Goal: Use online tool/utility: Utilize a website feature to perform a specific function

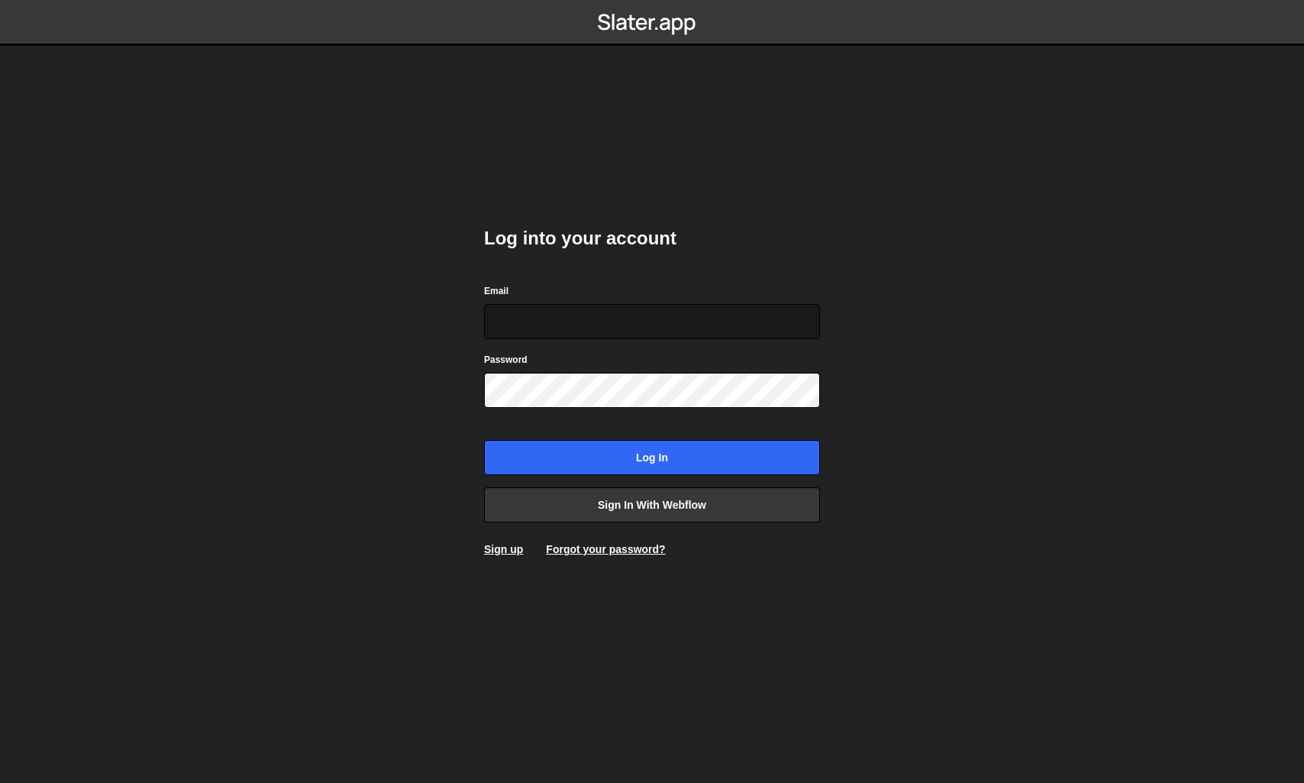
click at [669, 331] on input "Email" at bounding box center [652, 321] width 336 height 35
click at [658, 515] on link "Sign in with Webflow" at bounding box center [652, 504] width 336 height 35
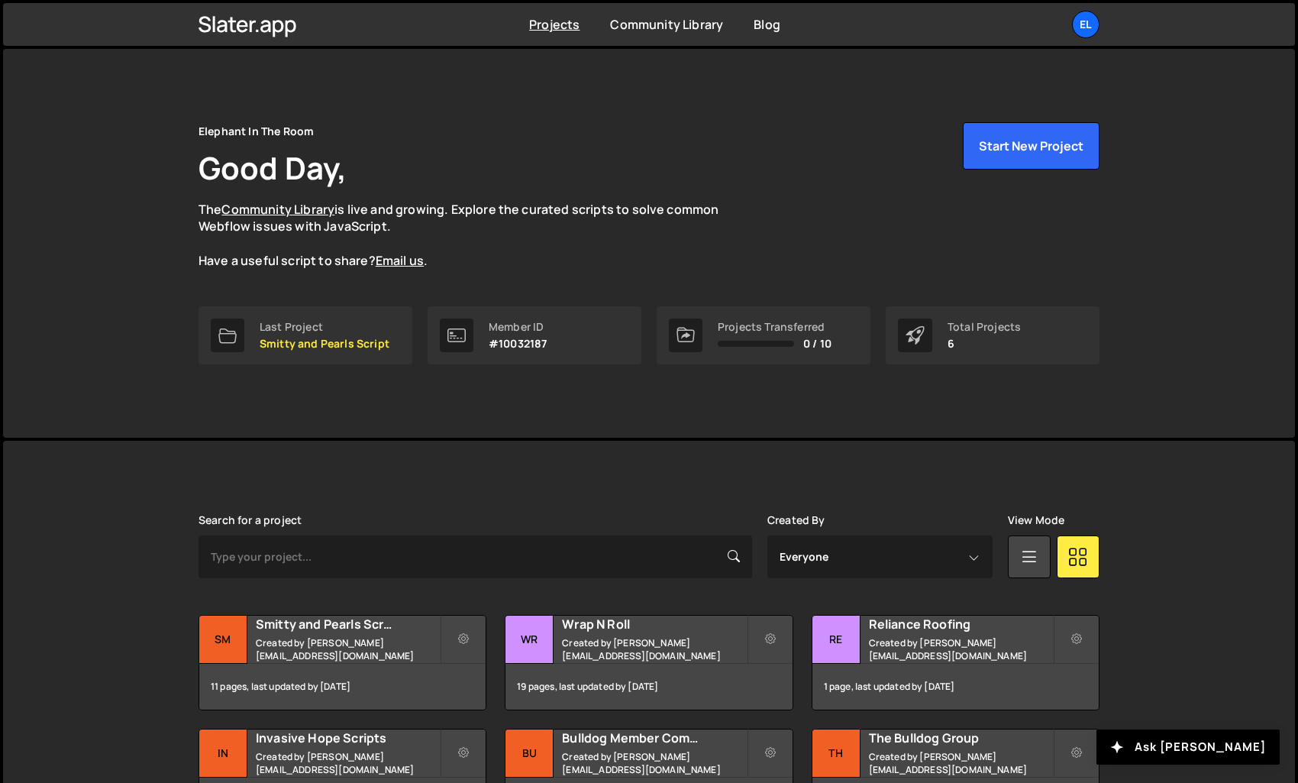
drag, startPoint x: 318, startPoint y: 12, endPoint x: 68, endPoint y: 234, distance: 334.2
click at [0, 0] on body "Projects Community Library Blog El Projects Your Teams Invite team member Accou…" at bounding box center [649, 450] width 1298 height 900
click at [371, 643] on small "Created by johnny@elephantintheroom.com" at bounding box center [348, 649] width 184 height 26
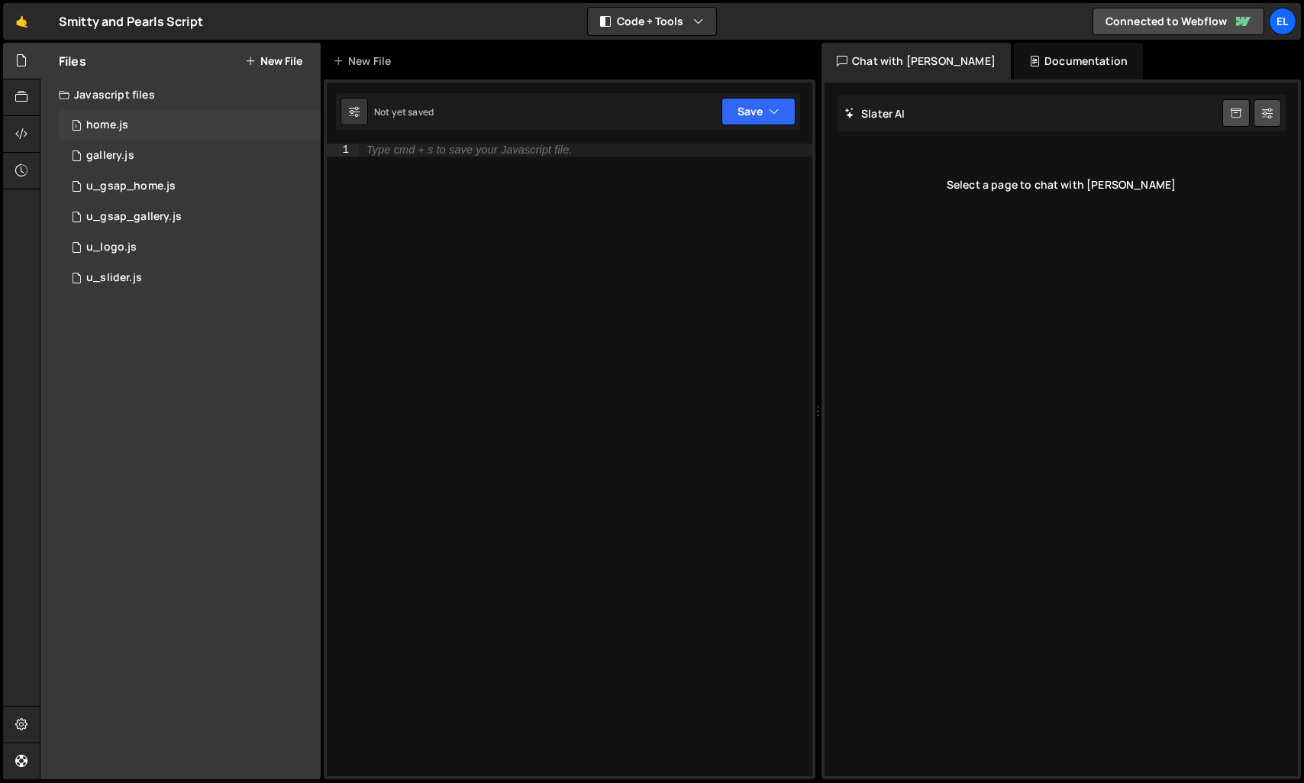
click at [197, 124] on div "1 home.js 0" at bounding box center [190, 125] width 262 height 31
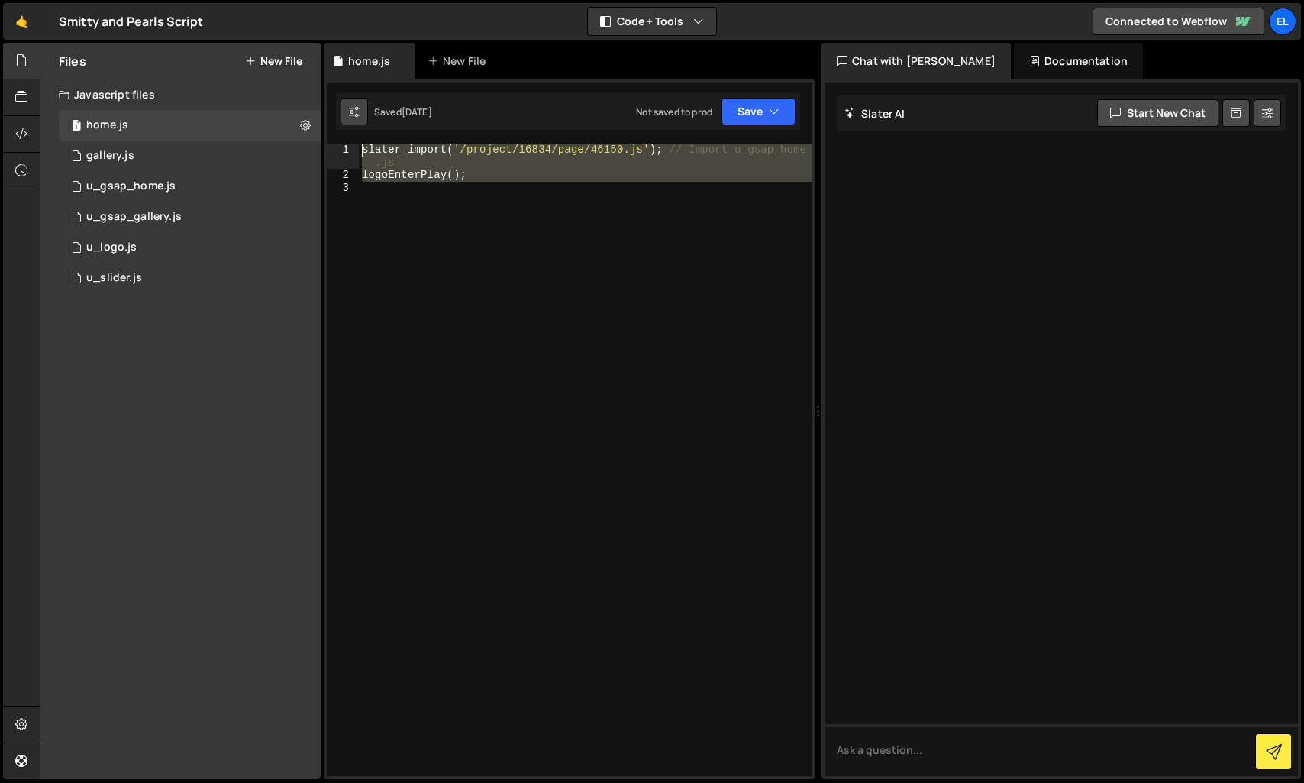
drag, startPoint x: 475, startPoint y: 250, endPoint x: 347, endPoint y: 108, distance: 191.4
click at [347, 108] on div "Debug Explain Copy home.js New File Saved 2 days ago Not saved to prod Upgrade …" at bounding box center [570, 411] width 492 height 737
type textarea "slater_import('/project/16834/page/46150.js'); // Import u_gsap_home.js logoEnt…"
click at [141, 180] on div "u_gsap_home.js" at bounding box center [130, 186] width 89 height 14
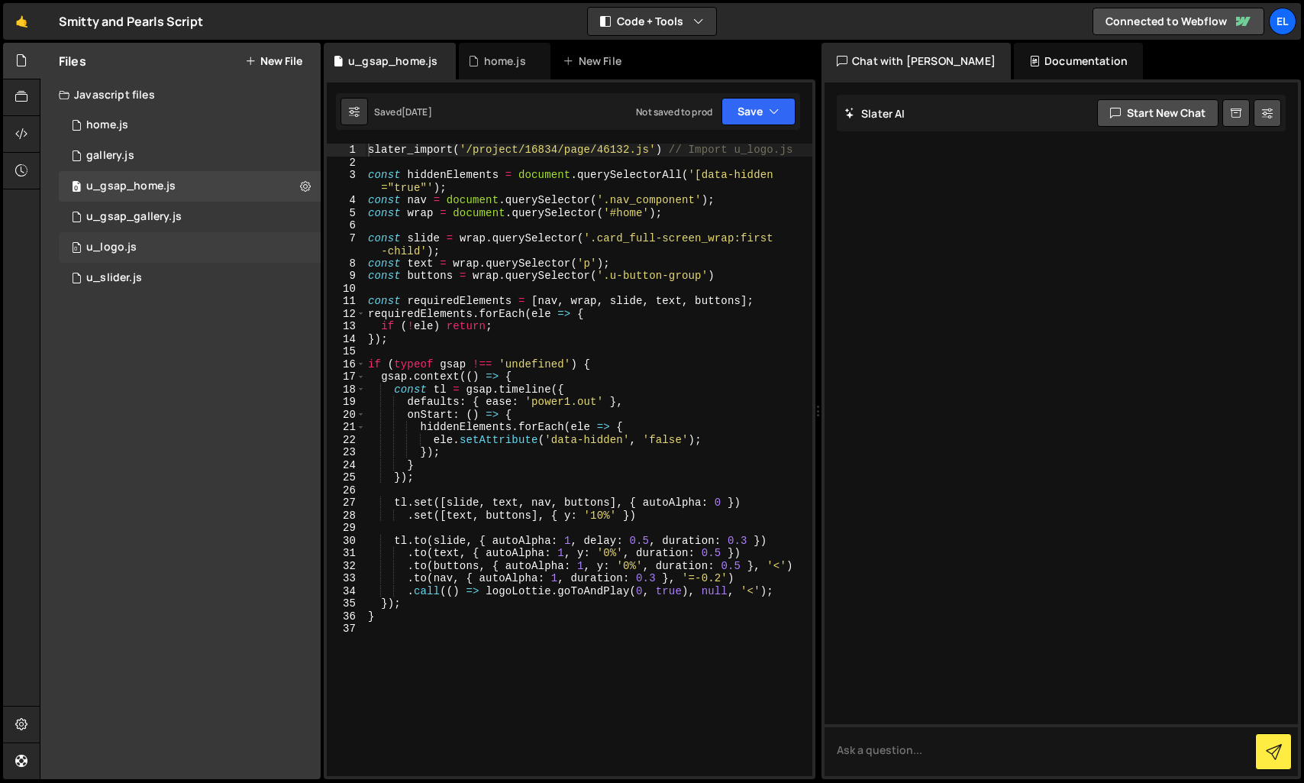
click at [163, 256] on div "0 u_logo.js 0" at bounding box center [190, 247] width 262 height 31
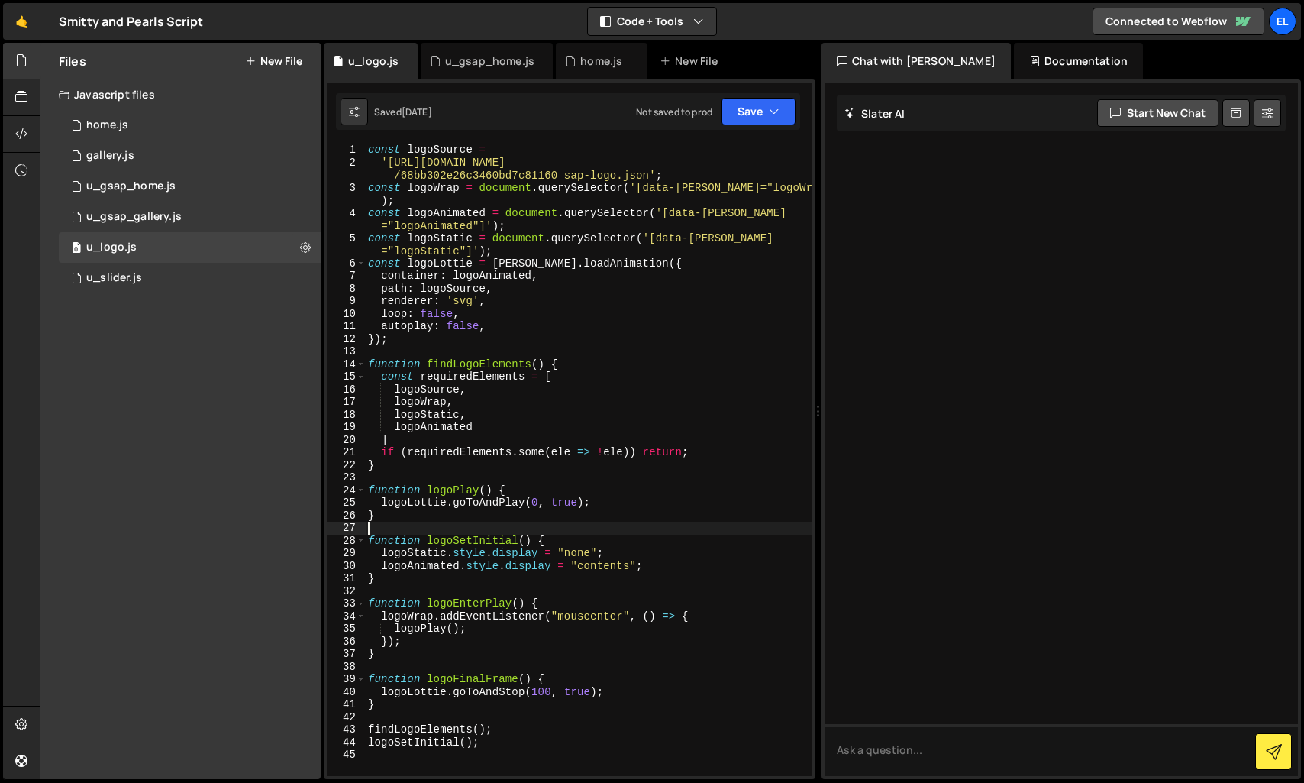
click at [560, 531] on div "const logoSource = 'https://cdn.prod.website-files.com/68b898e92d76872c952010c0…" at bounding box center [588, 472] width 447 height 657
type textarea "logoSetInitial();"
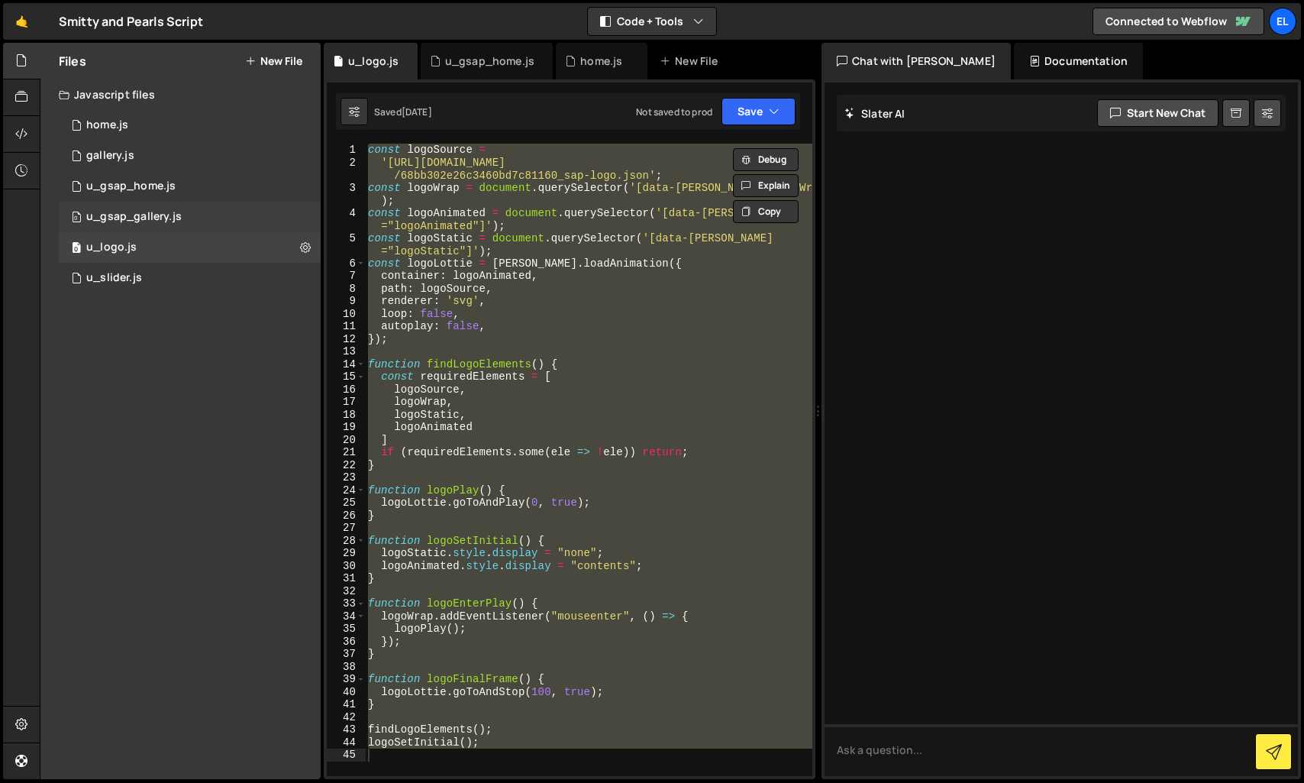
click at [124, 207] on div "0 u_gsap_gallery.js 0" at bounding box center [190, 217] width 262 height 31
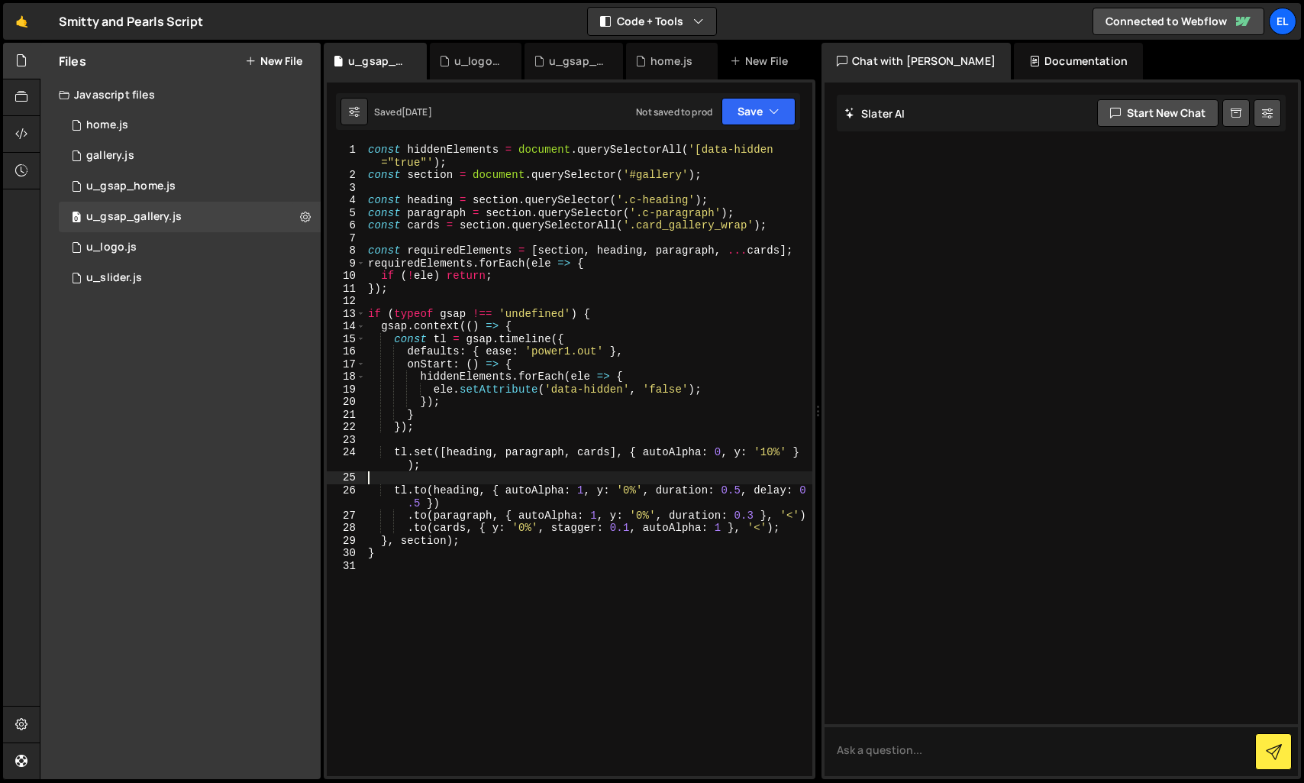
click at [494, 472] on div "const hiddenElements = document . querySelectorAll ( '[data-hidden ="true"' ) ;…" at bounding box center [588, 479] width 447 height 670
type textarea "}"
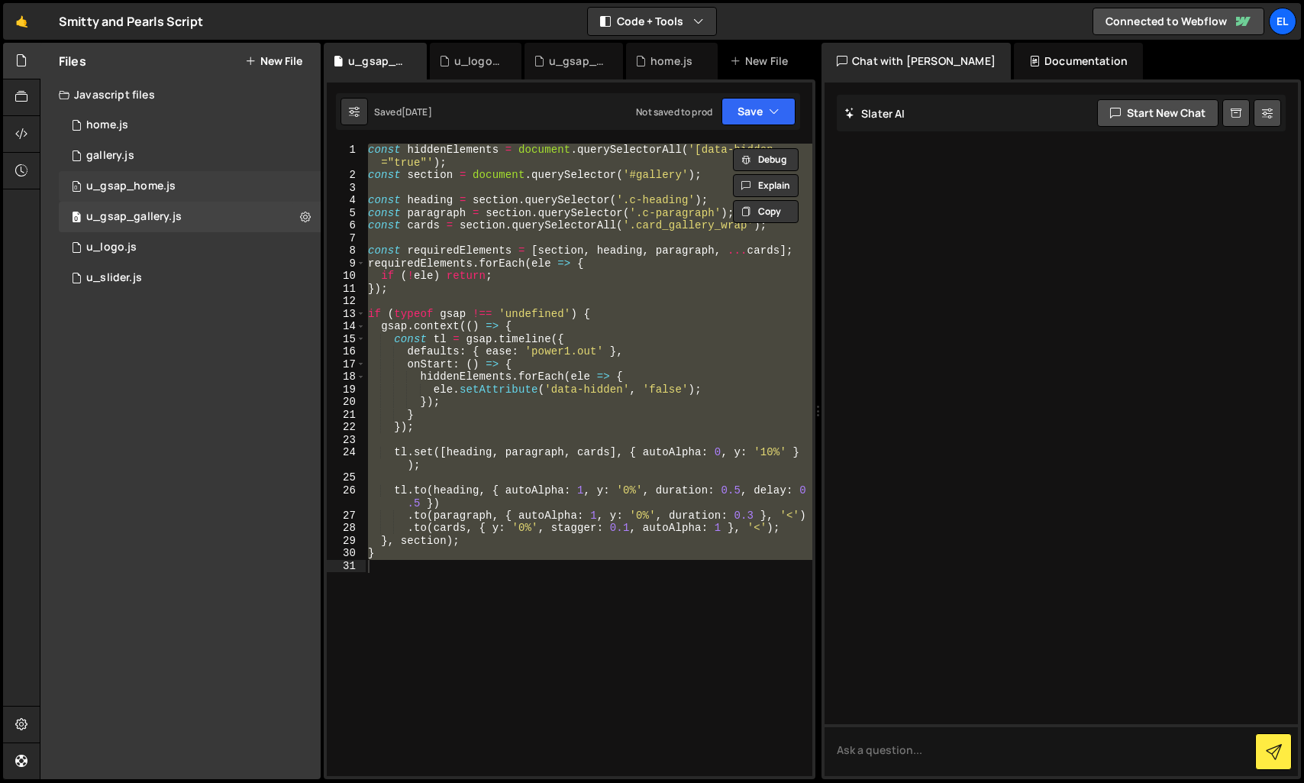
click at [166, 186] on div "u_gsap_home.js" at bounding box center [130, 186] width 89 height 14
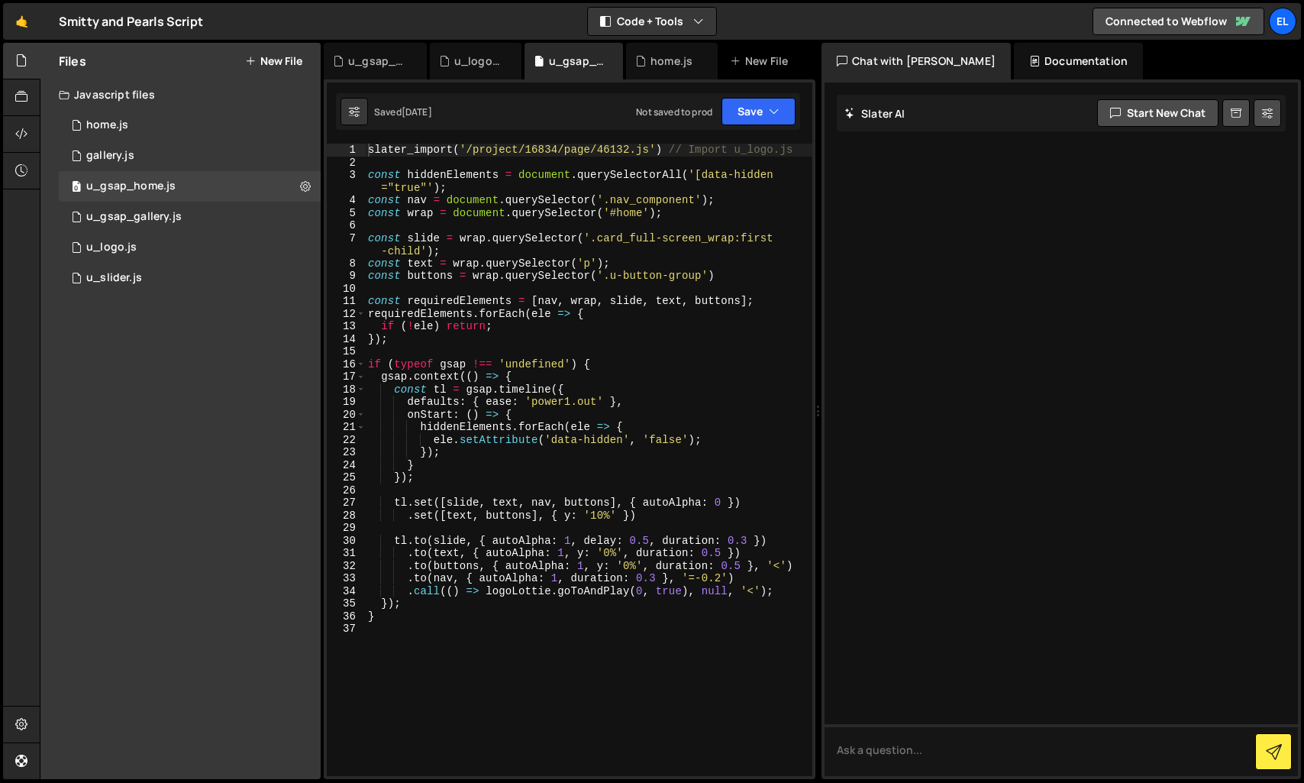
click at [542, 387] on div "slater_import ( '/project/16834/page/46132.js' ) // Import u_logo.js const hidd…" at bounding box center [588, 472] width 447 height 657
type textarea "}"
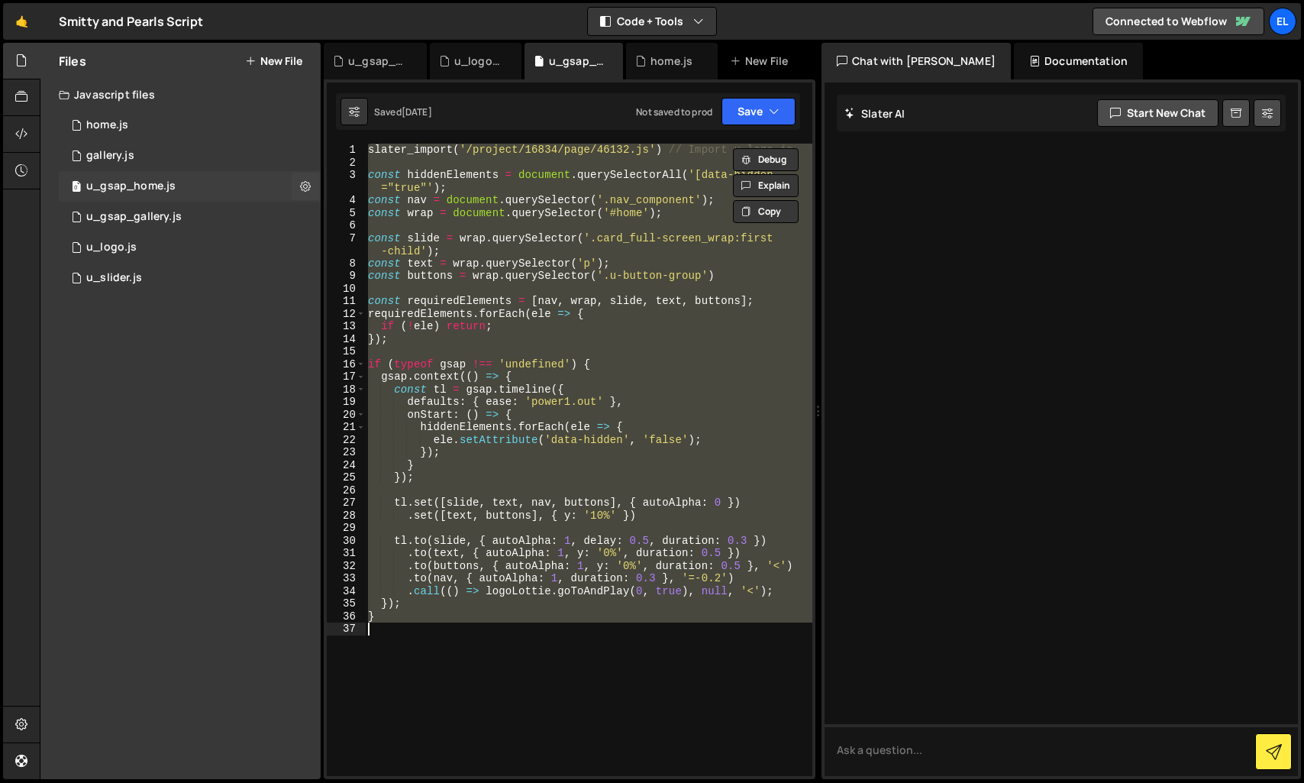
click at [227, 183] on div "0 u_gsap_home.js 0" at bounding box center [190, 186] width 262 height 31
click at [214, 158] on div "1 gallery.js 0" at bounding box center [190, 155] width 262 height 31
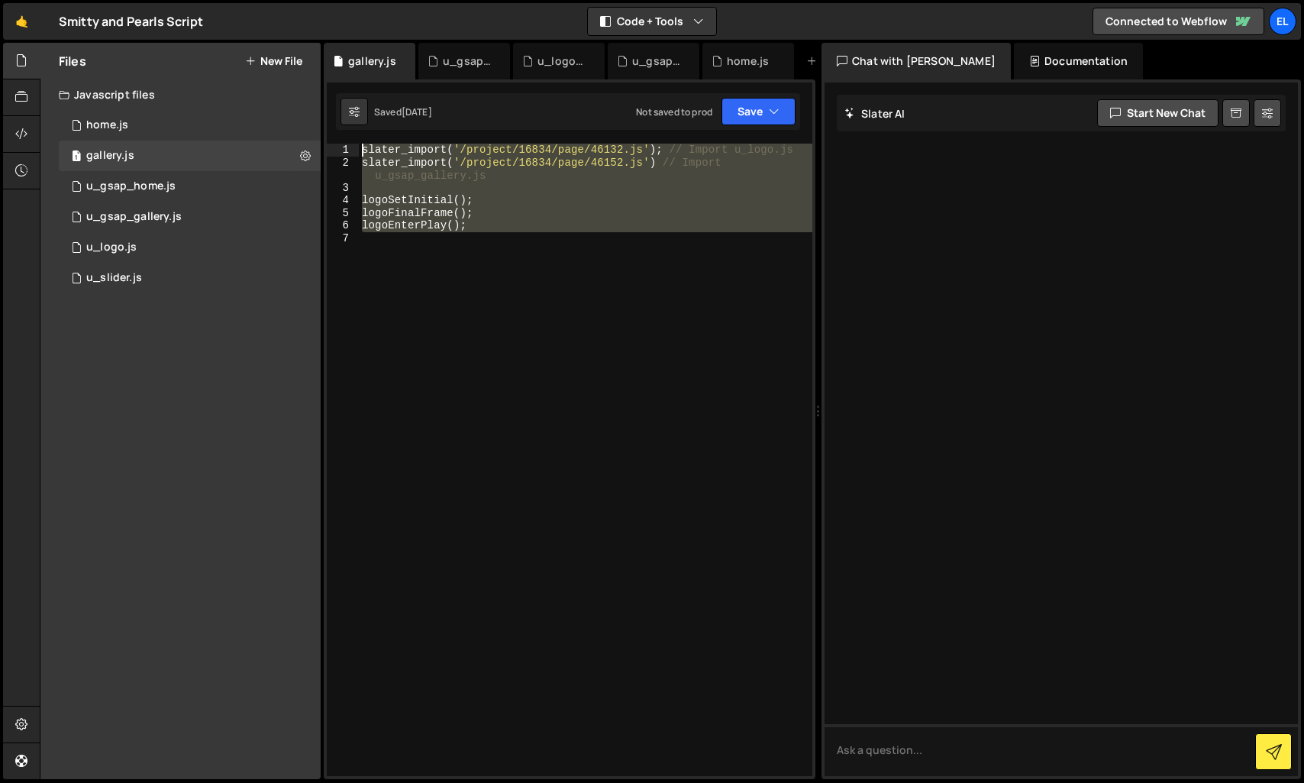
drag, startPoint x: 450, startPoint y: 320, endPoint x: 349, endPoint y: 96, distance: 245.6
click at [349, 96] on div "Debug Explain Copy gallery.js u_gsap_gallery.js u_logo.js u_gsap_home.js home.j…" at bounding box center [570, 411] width 492 height 737
type textarea "slater_import('/project/16834/page/46132.js'); // Import u_logo.js slater_impor…"
click at [137, 126] on div "1 home.js 0" at bounding box center [190, 125] width 262 height 31
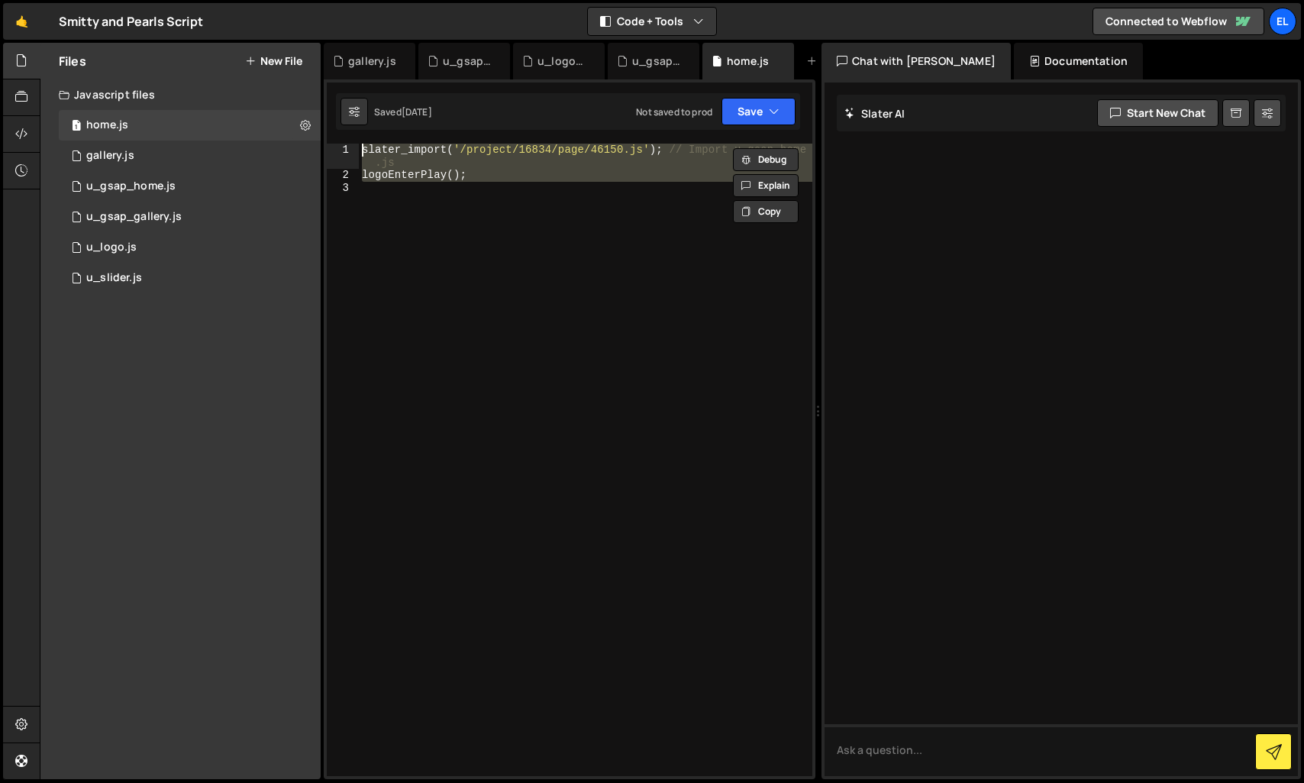
click at [428, 186] on div "slater_import ( '/project/16834/page/46150.js' ) ; // Import u_gsap_home .js lo…" at bounding box center [585, 460] width 453 height 632
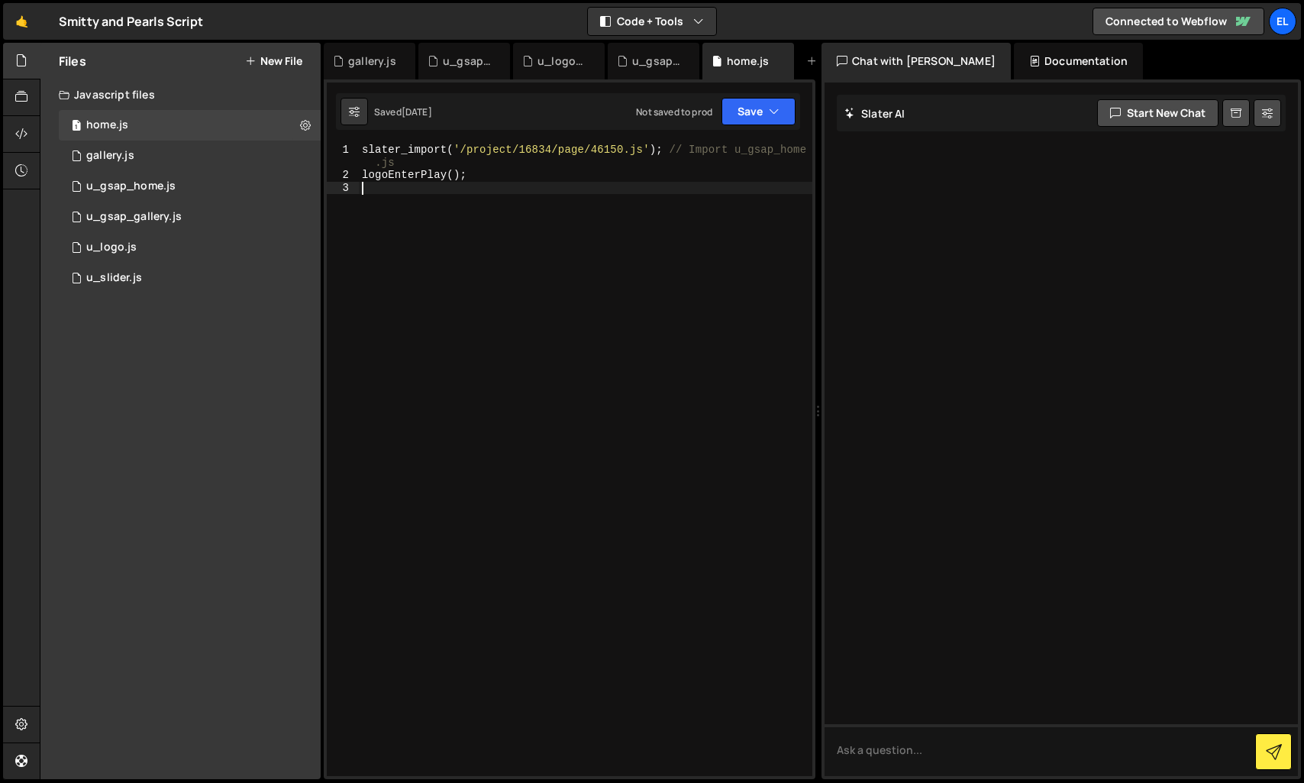
click at [433, 179] on div "slater_import ( '/project/16834/page/46150.js' ) ; // Import u_gsap_home .js lo…" at bounding box center [585, 479] width 453 height 670
type textarea "logoEnterPlay();"
click at [433, 179] on div "slater_import ( '/project/16834/page/46150.js' ) ; // Import u_gsap_home .js lo…" at bounding box center [585, 479] width 453 height 670
drag, startPoint x: 489, startPoint y: 177, endPoint x: 360, endPoint y: 176, distance: 129.0
click at [360, 176] on div "slater_import ( '/project/16834/page/46150.js' ) ; // Import u_gsap_home .js lo…" at bounding box center [585, 479] width 453 height 670
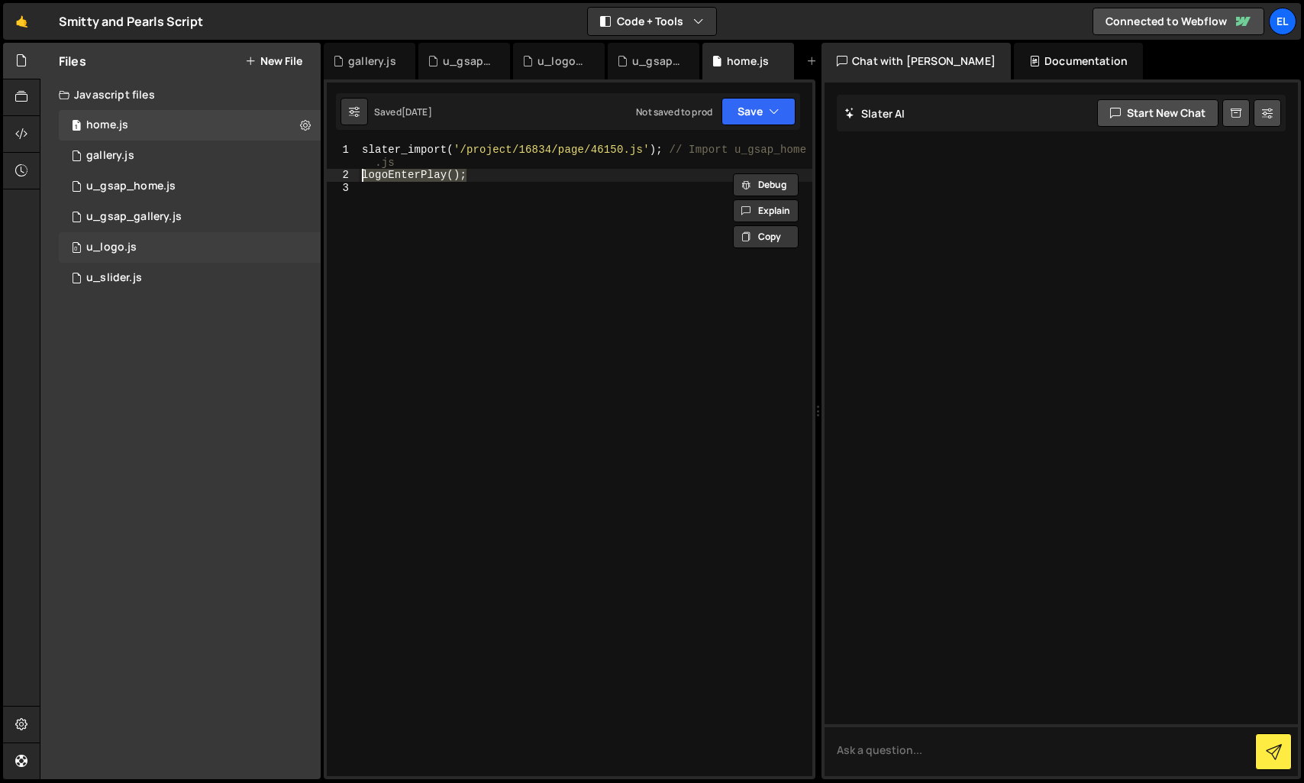
click at [122, 250] on div "u_logo.js" at bounding box center [111, 247] width 50 height 14
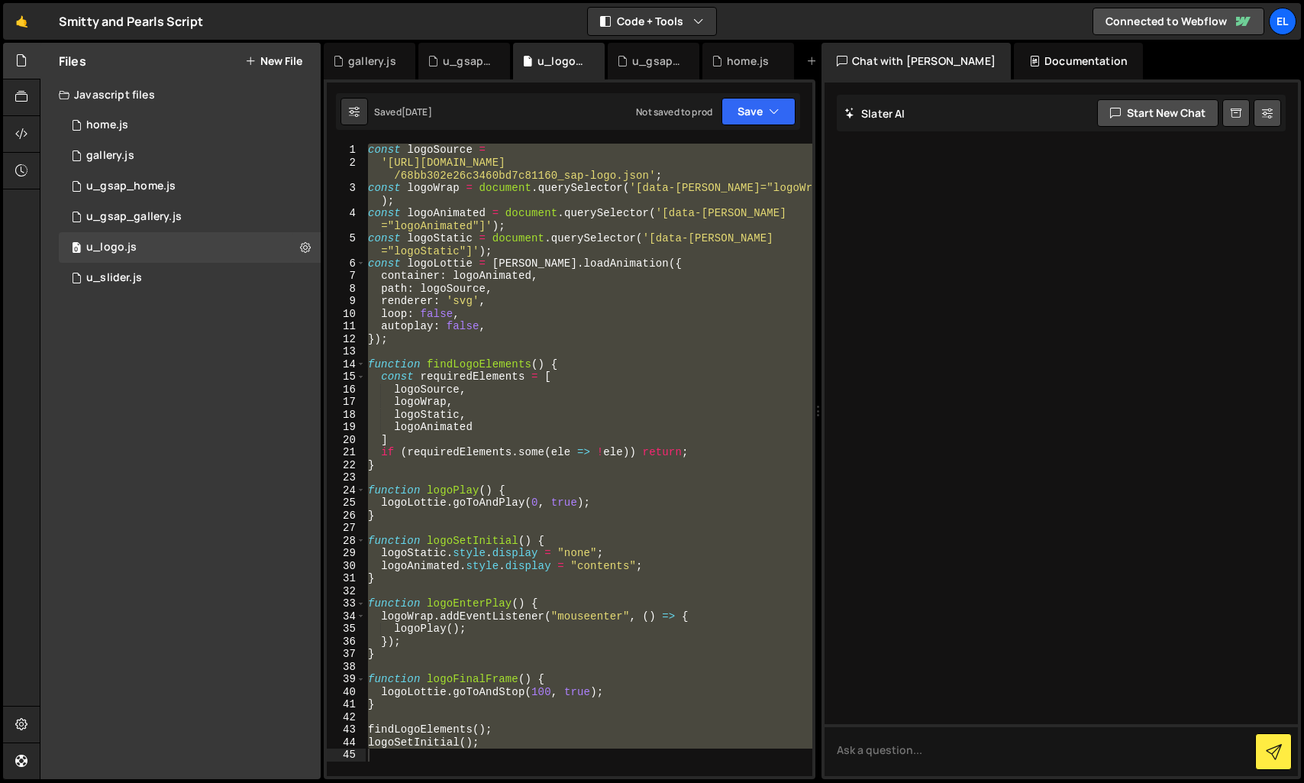
click at [437, 220] on div "const logoSource = 'https://cdn.prod.website-files.com/68b898e92d76872c952010c0…" at bounding box center [588, 460] width 447 height 632
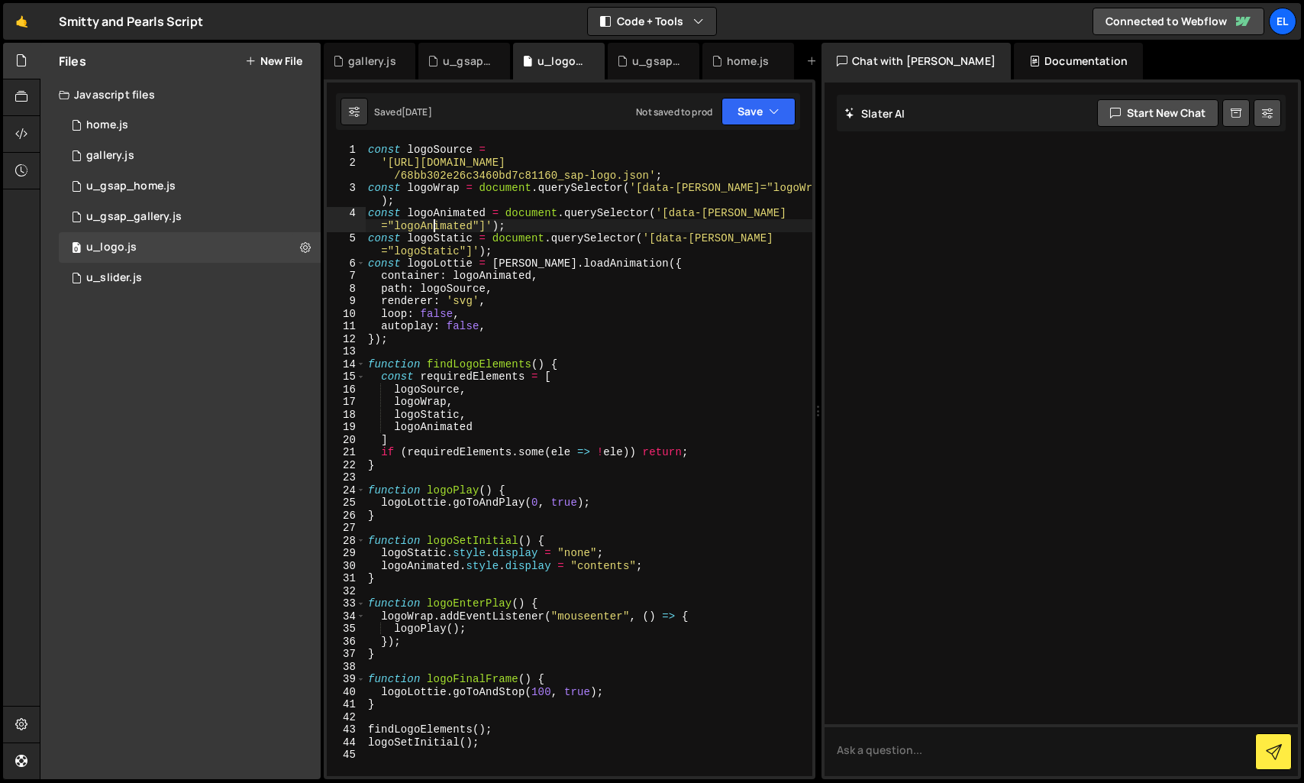
click at [389, 163] on div "const logoSource = 'https://cdn.prod.website-files.com/68b898e92d76872c952010c0…" at bounding box center [588, 472] width 447 height 657
click at [650, 176] on div "const logoSource = 'https://cdn.prod.website-files.com/68b898e92d76872c952010c0…" at bounding box center [588, 472] width 447 height 657
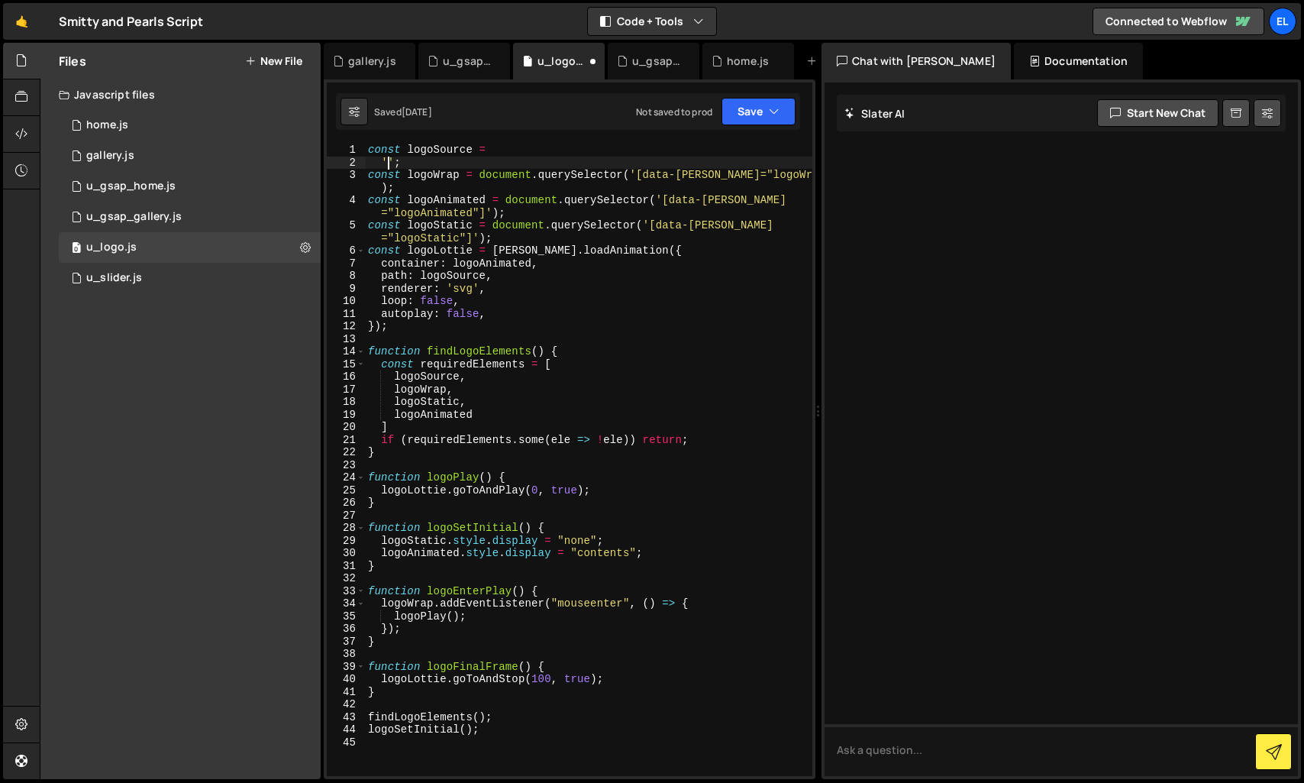
paste textarea "https://cdn.prod.website-files.com/68b898e92d76872c952010c0/68bb302e26c3460bd7c…"
type textarea "'https://cdn.prod.website-files.com/68b898e92d76872c952010c0/68bb302e26c3460bd7…"
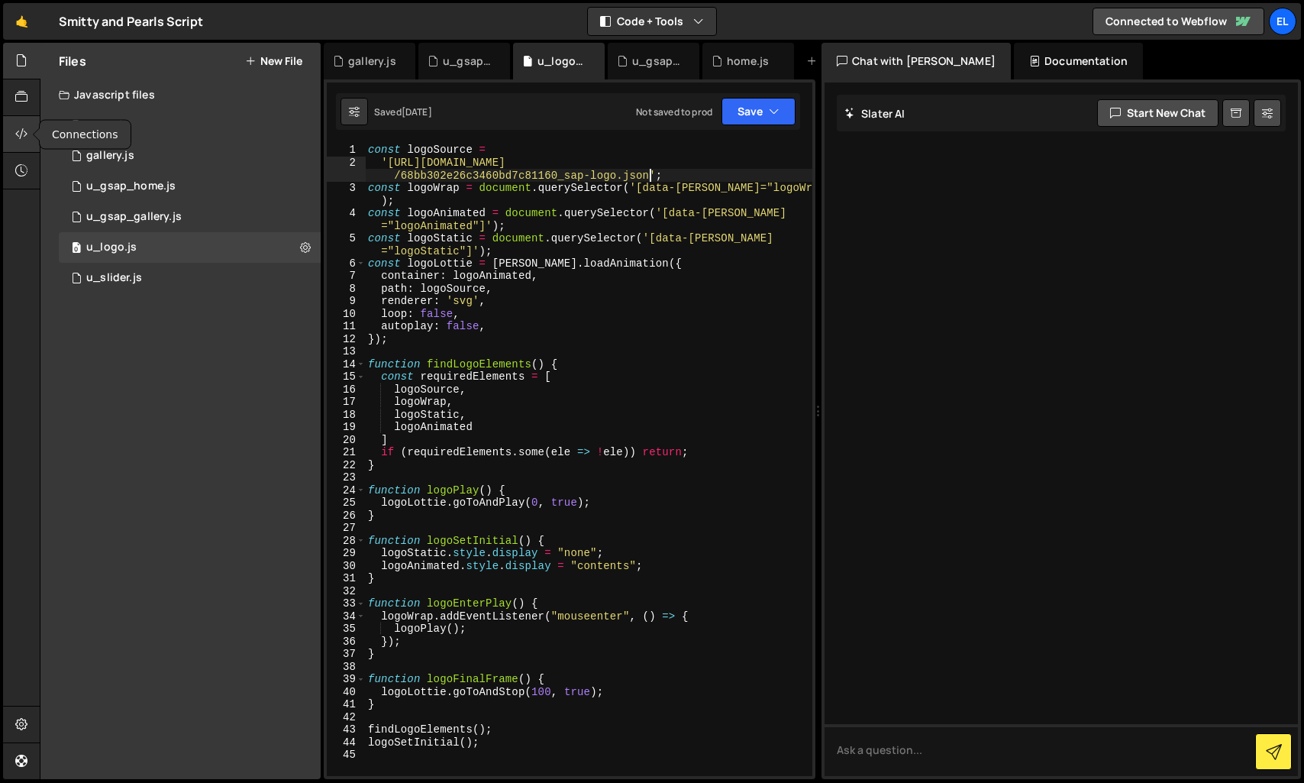
click at [26, 137] on icon at bounding box center [21, 133] width 12 height 17
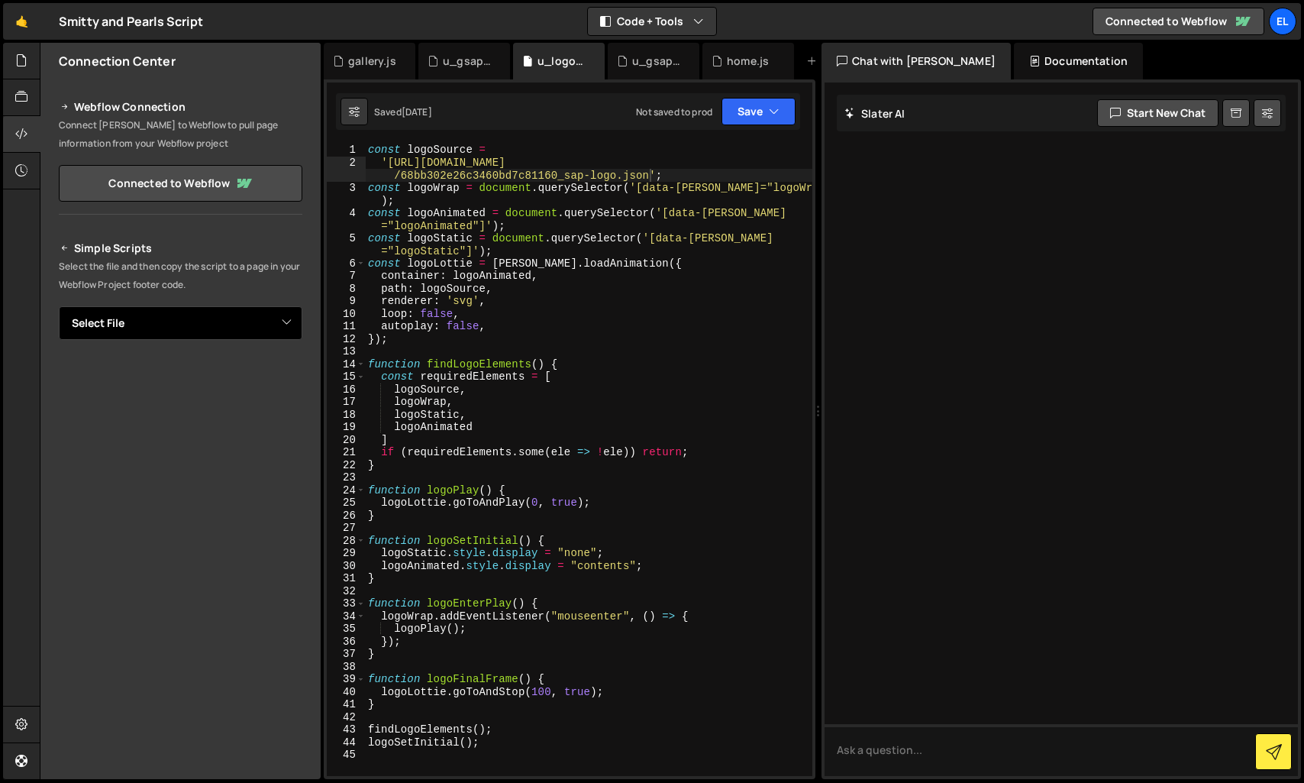
click at [285, 321] on select "Select File home.js gallery.js u_gsap_home.js u_gsap_gallery.js u_logo.js u_sli…" at bounding box center [181, 323] width 244 height 34
drag, startPoint x: 158, startPoint y: 2, endPoint x: 46, endPoint y: 143, distance: 180.4
click at [0, 0] on div "Hold on a sec... Are you certain you wish to leave this page? Any changes you'v…" at bounding box center [652, 391] width 1304 height 783
